Goal: Communication & Community: Answer question/provide support

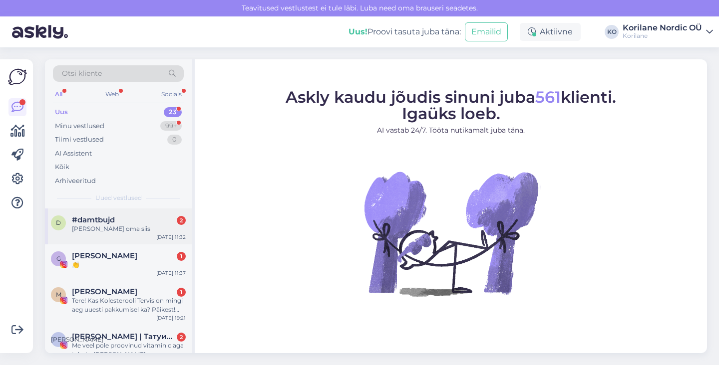
click at [142, 224] on div "#damtbujd 2" at bounding box center [129, 220] width 114 height 9
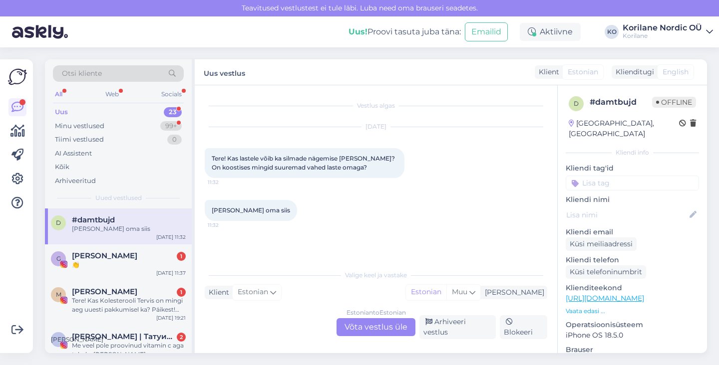
click at [355, 327] on div "Estonian to Estonian Võta vestlus üle" at bounding box center [375, 327] width 79 height 18
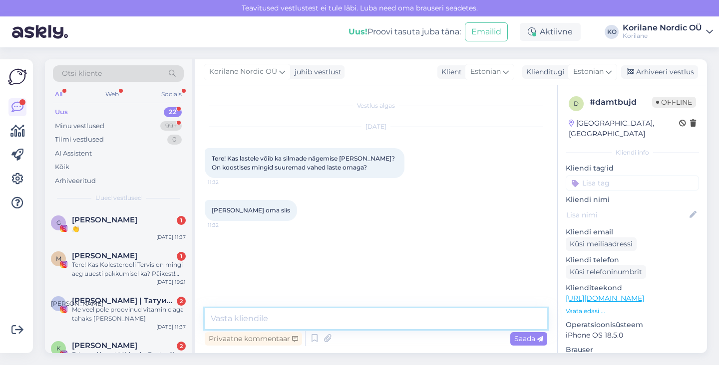
click at [289, 320] on textarea at bounding box center [376, 318] width 342 height 21
paste textarea "Tere! 💙 Sisuliselt on tegu sama tootega – koostis on täpselt sama. Erinevus on …"
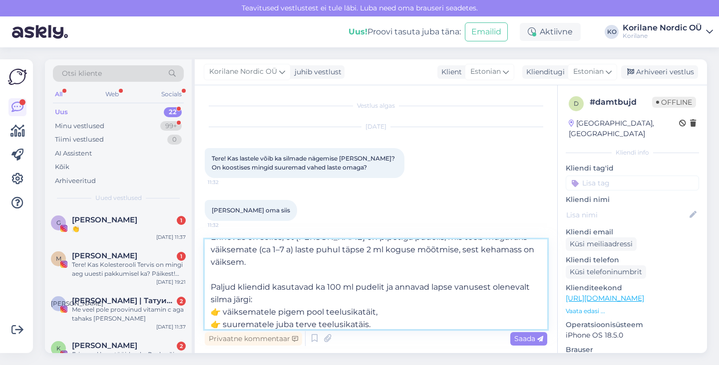
scroll to position [43, 0]
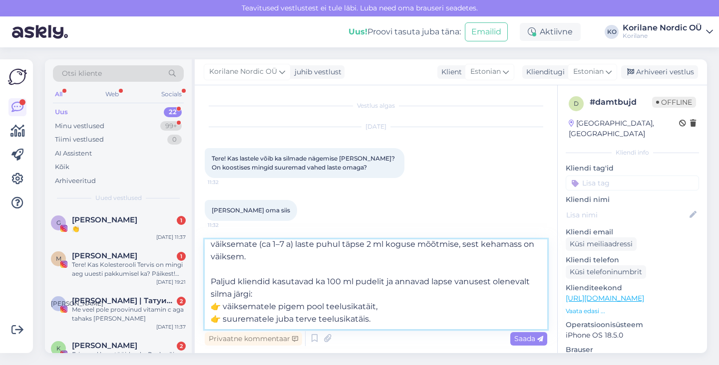
drag, startPoint x: 241, startPoint y: 282, endPoint x: 211, endPoint y: 281, distance: 29.9
click at [211, 281] on textarea "Tere! 💙 Sisuliselt on tegu sama tootega – koostis on täpselt sama. Erinevus on …" at bounding box center [376, 285] width 342 height 90
click at [288, 279] on textarea "Tere! 💙 Sisuliselt on tegu sama tootega – koostis on täpselt sama. Erinevus on …" at bounding box center [376, 285] width 342 height 90
click at [351, 279] on textarea "Tere! 💙 Sisuliselt on tegu sama tootega – koostis on täpselt sama. Erinevus on …" at bounding box center [376, 285] width 342 height 90
click at [392, 318] on textarea "Tere! 💙 Sisuliselt on tegu sama tootega – koostis on täpselt sama. Erinevus on …" at bounding box center [376, 285] width 342 height 90
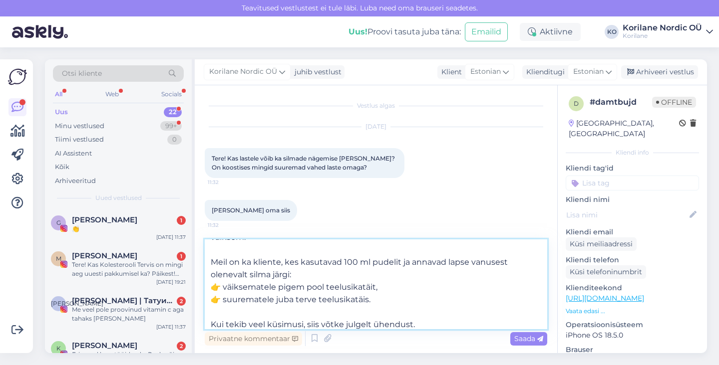
scroll to position [75, 0]
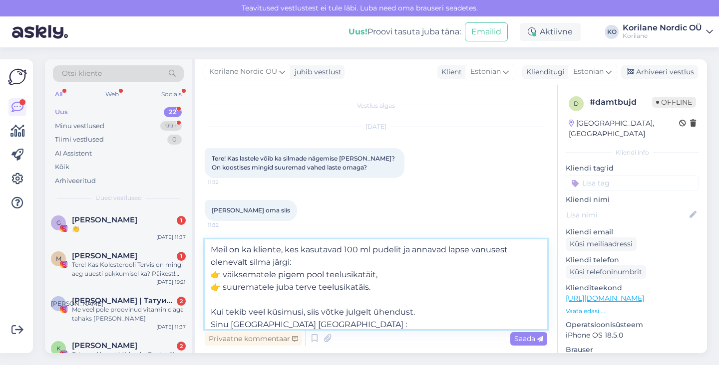
type textarea "Tere! 💙 Sisuliselt on tegu sama tootega – koostis on täpselt sama. Erinevus on …"
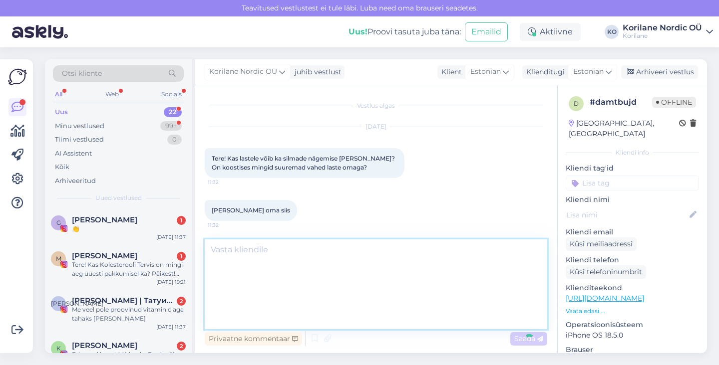
scroll to position [0, 0]
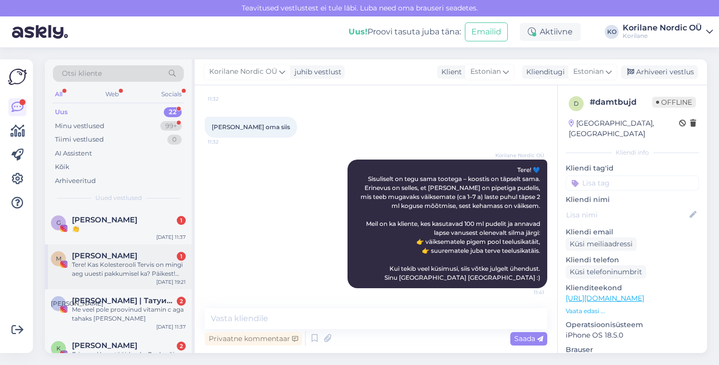
click at [112, 274] on div "Tere! Kas Kolesterooli Tervis on mingi aeg uuesti pakkumisel ka? Päikest! [GEOG…" at bounding box center [129, 270] width 114 height 18
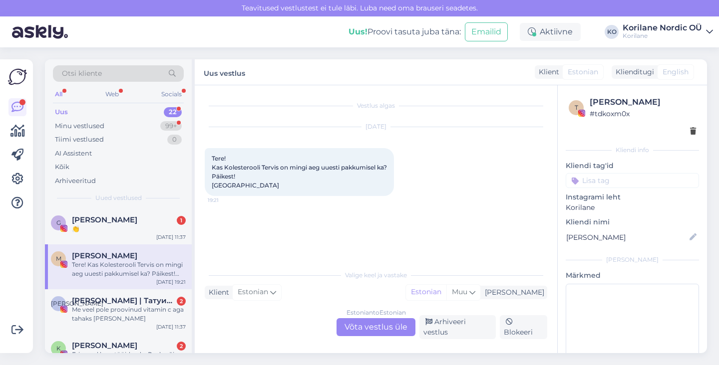
click at [379, 329] on div "Estonian to Estonian Võta vestlus üle" at bounding box center [375, 327] width 79 height 18
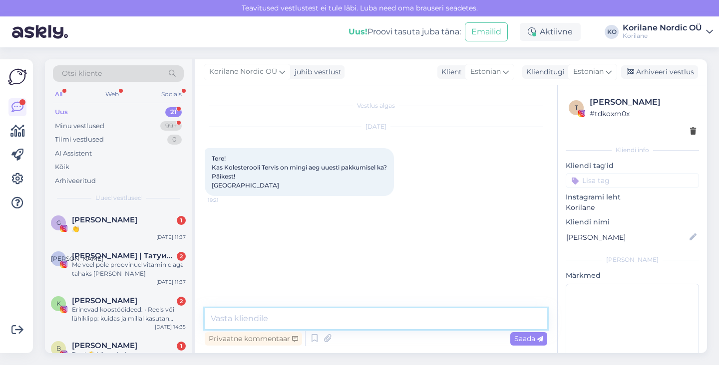
click at [345, 315] on textarea at bounding box center [376, 318] width 342 height 21
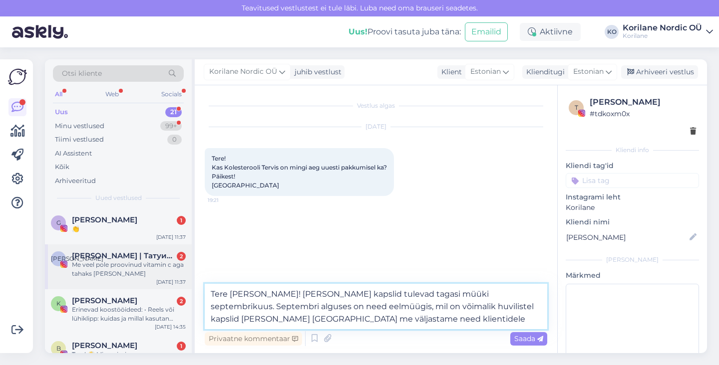
drag, startPoint x: 385, startPoint y: 319, endPoint x: 115, endPoint y: 250, distance: 278.3
click at [115, 250] on div "Otsi kliente All Web Socials Uus 21 Minu vestlused 99+ Tiimi vestlused 0 AI Ass…" at bounding box center [376, 206] width 662 height 294
click at [346, 325] on textarea "Tere [PERSON_NAME]! [PERSON_NAME] kapslid tulevad tagasi müüki septembrikuus. S…" at bounding box center [376, 306] width 342 height 45
drag, startPoint x: 342, startPoint y: 321, endPoint x: 256, endPoint y: 293, distance: 91.2
click at [256, 293] on textarea "Tere [PERSON_NAME]! [PERSON_NAME] kapslid tulevad tagasi müüki septembrikuus. S…" at bounding box center [376, 306] width 342 height 45
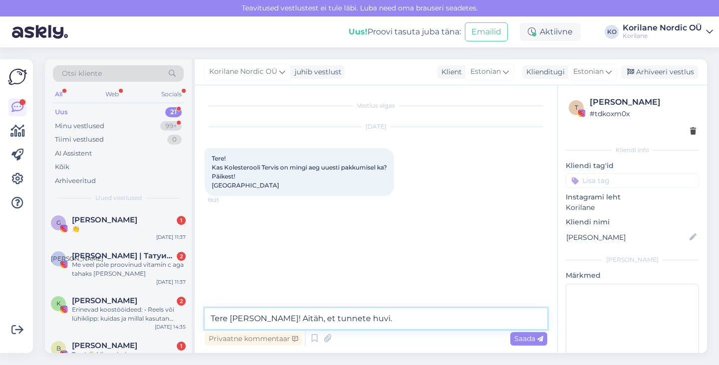
paste textarea "[PERSON_NAME] kapslid tulevad tagasi müüki septembrikuus. Septembri alguses ava…"
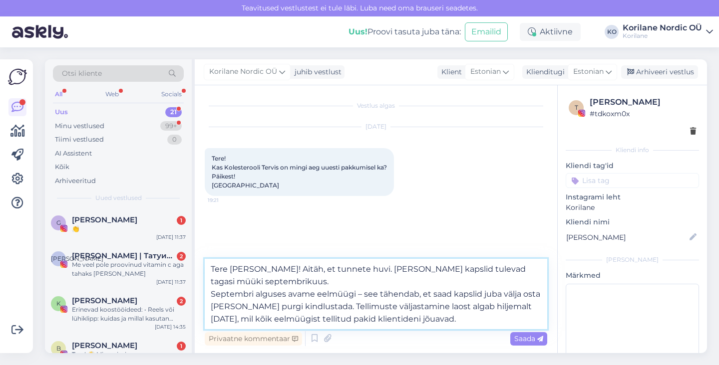
click at [210, 292] on textarea "Tere [PERSON_NAME]! Aitäh, et tunnete huvi. [PERSON_NAME] kapslid tulevad tagas…" at bounding box center [376, 294] width 342 height 70
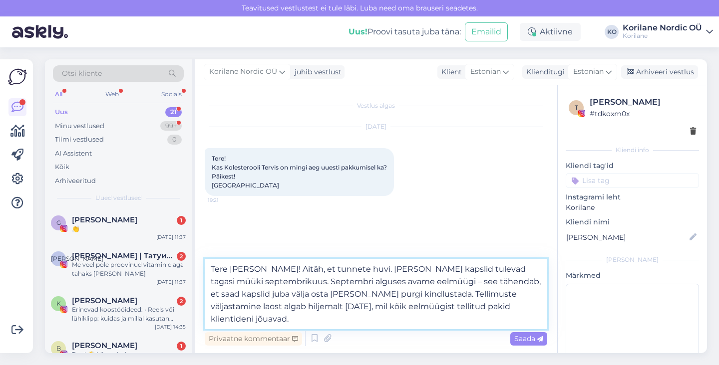
click at [423, 281] on textarea "Tere [PERSON_NAME]! Aitäh, et tunnete huvi. [PERSON_NAME] kapslid tulevad tagas…" at bounding box center [376, 294] width 342 height 70
click at [339, 316] on textarea "Tere [PERSON_NAME]! Aitäh, et tunnete huvi. [PERSON_NAME] kapslid tulevad tagas…" at bounding box center [376, 294] width 342 height 70
type textarea "Tere [PERSON_NAME]! Aitäh, et tunnete huvi. [PERSON_NAME] kapslid tulevad tagas…"
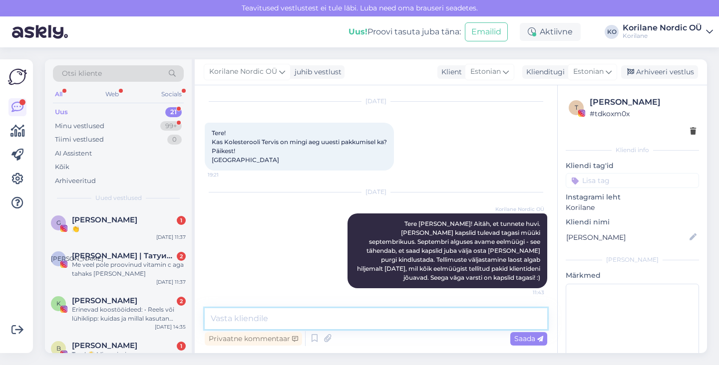
scroll to position [68, 0]
